Goal: Task Accomplishment & Management: Use online tool/utility

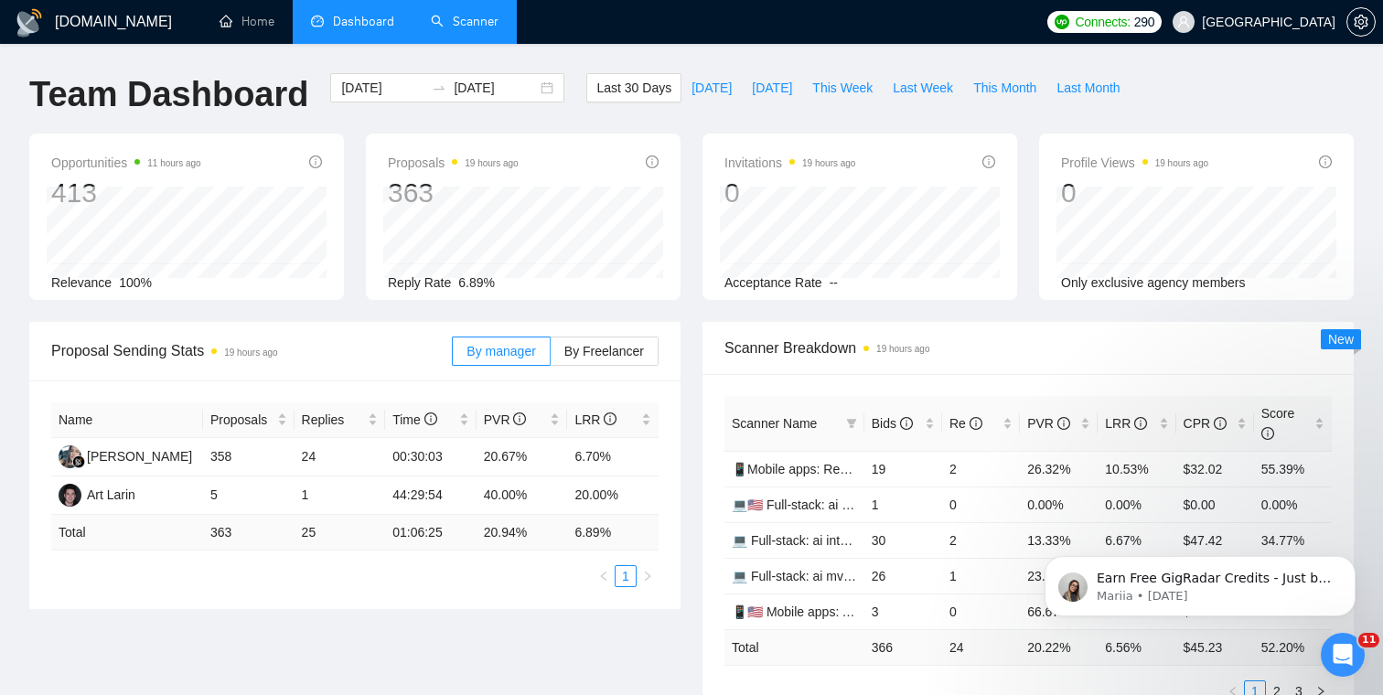
click at [490, 20] on link "Scanner" at bounding box center [465, 22] width 68 height 16
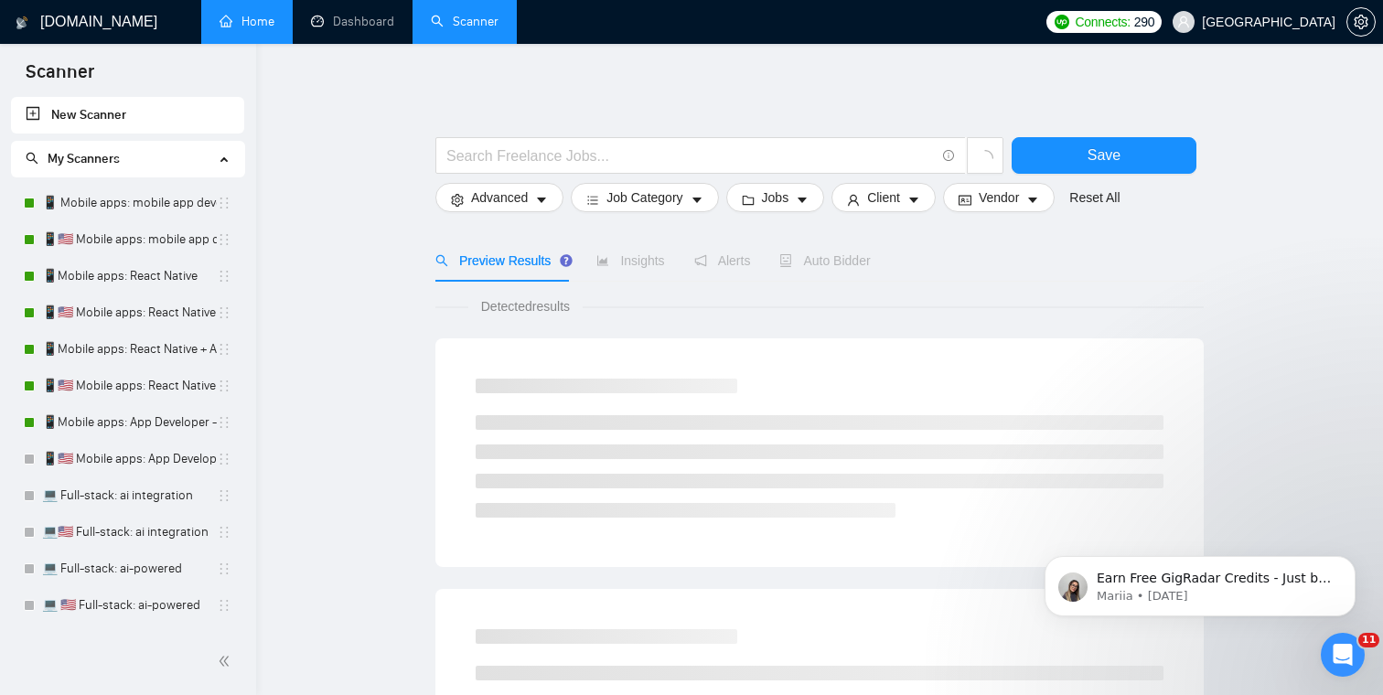
click at [248, 16] on link "Home" at bounding box center [247, 22] width 55 height 16
